Goal: Information Seeking & Learning: Learn about a topic

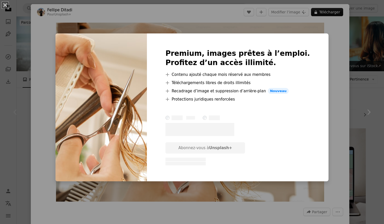
scroll to position [50, 0]
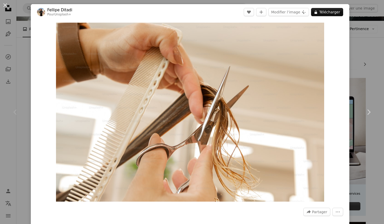
click at [357, 30] on div "An X shape Chevron left Chevron right [PERSON_NAME] Pour Unsplash+ A heart A pl…" at bounding box center [192, 112] width 384 height 224
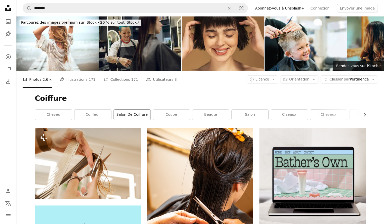
click at [132, 115] on link "salon de coiffure" at bounding box center [132, 114] width 37 height 10
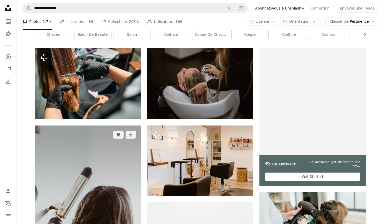
scroll to position [77, 0]
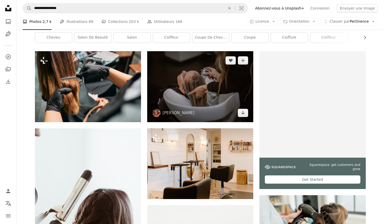
click at [204, 98] on img at bounding box center [200, 86] width 106 height 71
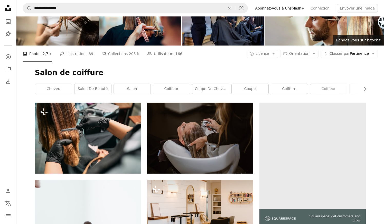
scroll to position [24, 0]
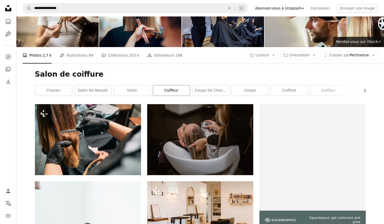
click at [171, 90] on link "coiffeur" at bounding box center [171, 90] width 37 height 10
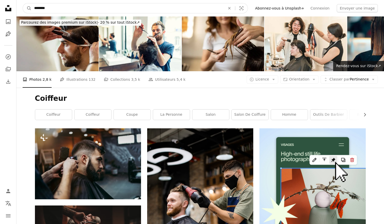
click at [91, 6] on input "********" at bounding box center [128, 8] width 192 height 10
type input "*********"
click button "A magnifying glass" at bounding box center [27, 8] width 9 height 10
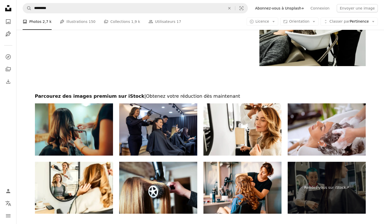
scroll to position [935, 0]
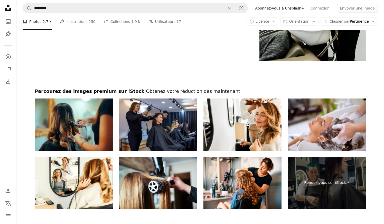
click at [350, 140] on img at bounding box center [327, 124] width 78 height 52
